Goal: Task Accomplishment & Management: Manage account settings

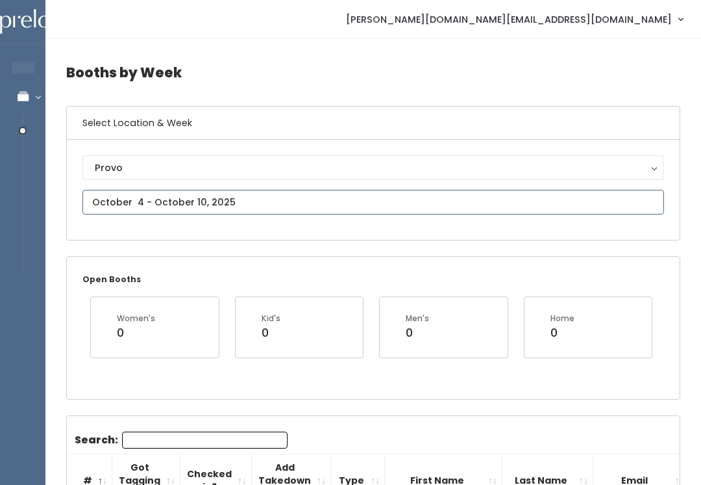
click at [106, 201] on input "text" at bounding box center [373, 202] width 582 height 25
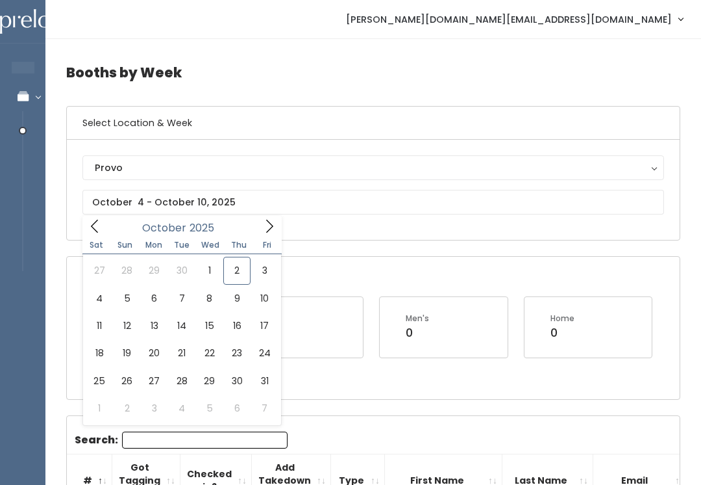
click at [101, 164] on div "Provo" at bounding box center [373, 167] width 557 height 14
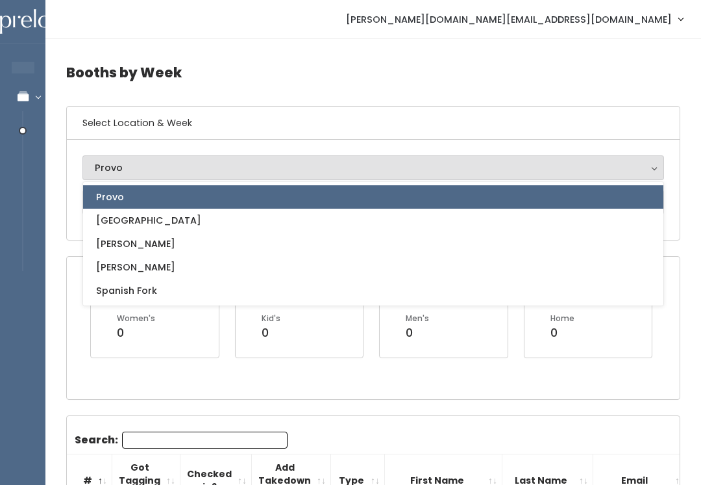
click at [97, 166] on div "Provo" at bounding box center [373, 167] width 557 height 14
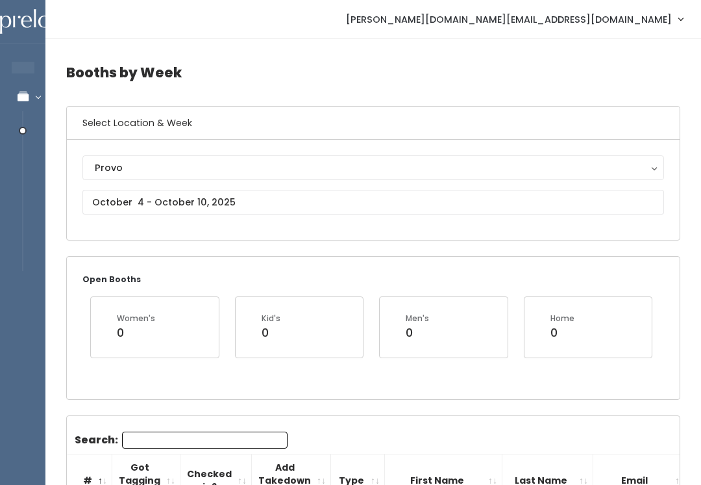
click at [97, 167] on div "Provo" at bounding box center [373, 167] width 557 height 14
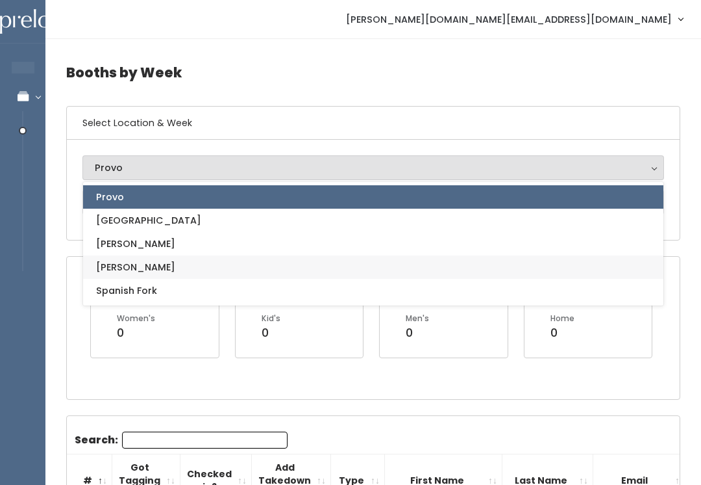
click at [104, 260] on span "[PERSON_NAME]" at bounding box center [135, 267] width 79 height 14
select select "3"
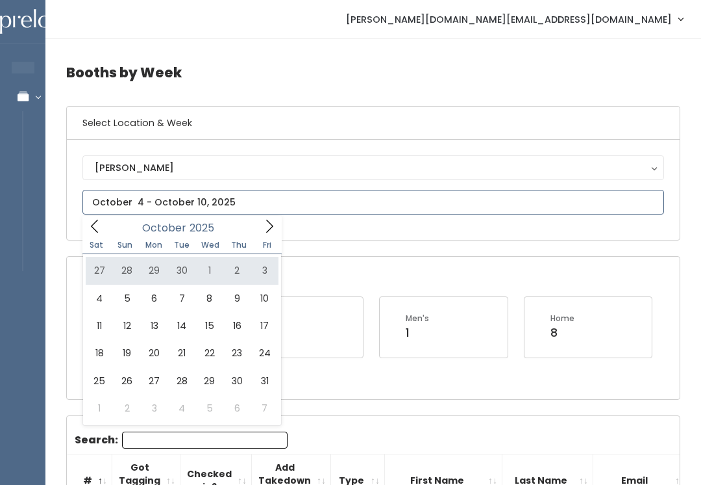
type input "[DATE] to [DATE]"
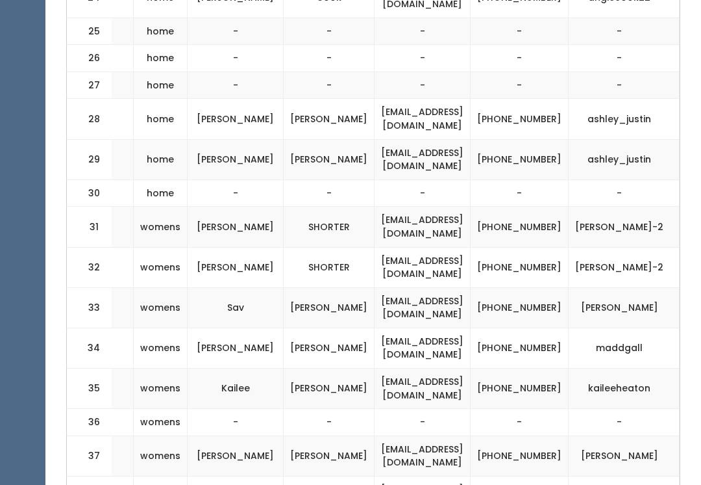
scroll to position [0, 231]
